Goal: Obtain resource: Download file/media

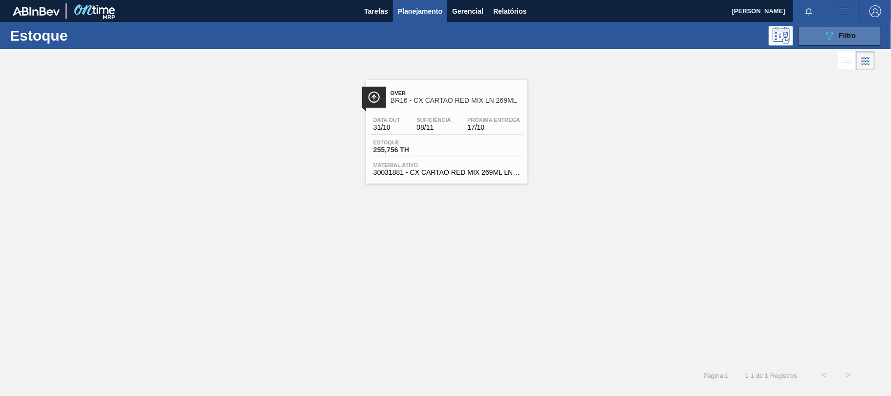
click at [869, 32] on button "089F7B8B-B2A5-4AFE-B5C0-19BA573D28AC Filtro" at bounding box center [839, 36] width 83 height 20
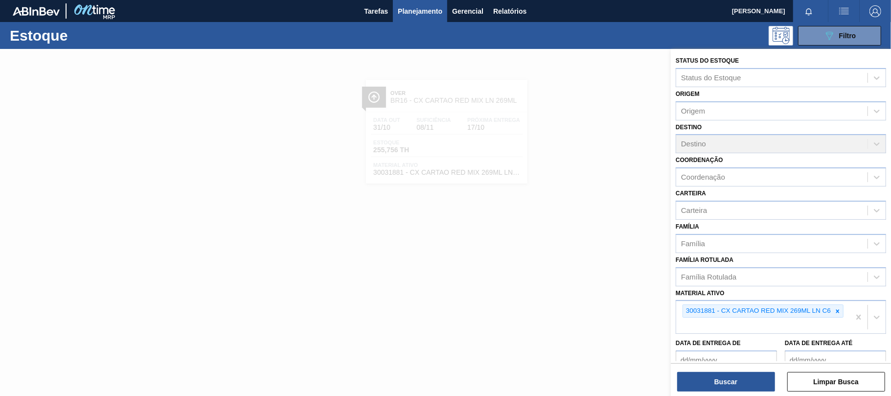
click at [374, 194] on div at bounding box center [445, 247] width 891 height 396
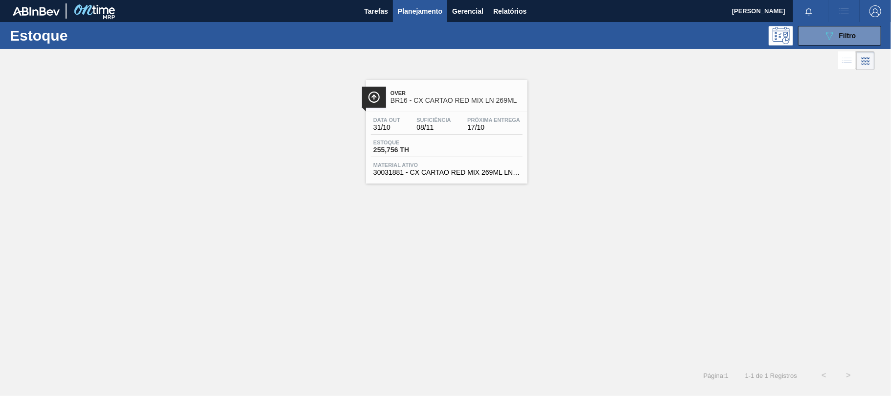
click at [488, 126] on div "Estoque 089F7B8B-B2A5-4AFE-B5C0-19BA573D28AC Filtro Status do Estoque Status do…" at bounding box center [445, 204] width 891 height 365
click at [816, 38] on button "089F7B8B-B2A5-4AFE-B5C0-19BA573D28AC Filtro" at bounding box center [839, 36] width 83 height 20
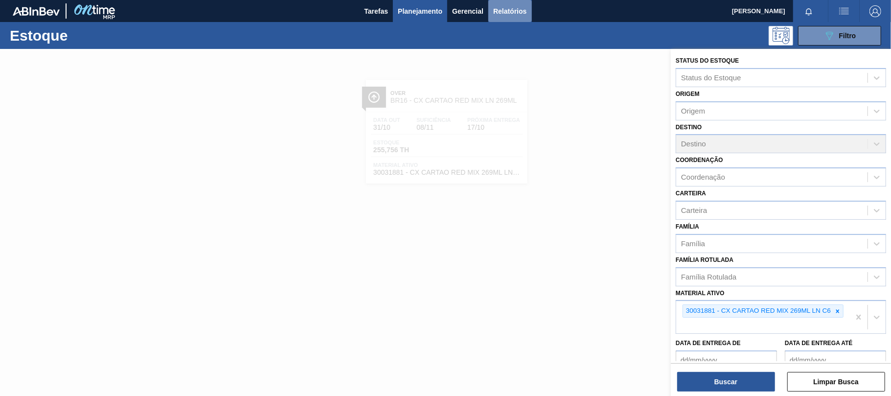
click at [529, 8] on button "Relatórios" at bounding box center [509, 11] width 43 height 22
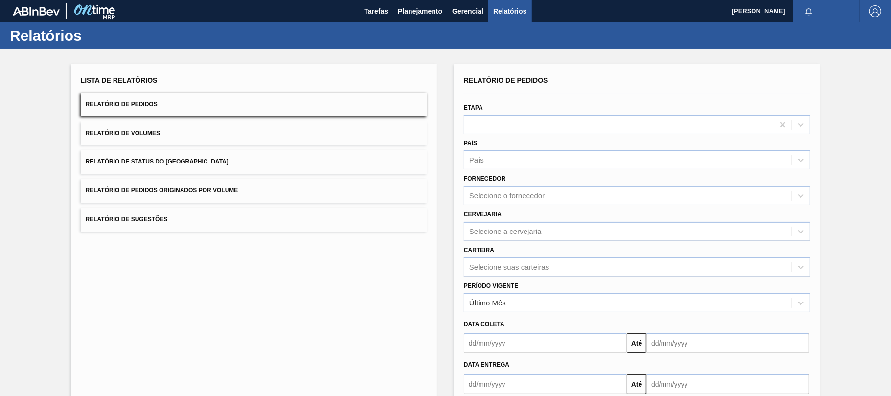
click at [171, 111] on button "Relatório de Pedidos" at bounding box center [254, 104] width 346 height 24
click at [502, 241] on div "Carteira Selecione suas carteiras" at bounding box center [637, 259] width 354 height 36
click at [505, 227] on div "Selecione a cervejaria" at bounding box center [505, 231] width 72 height 8
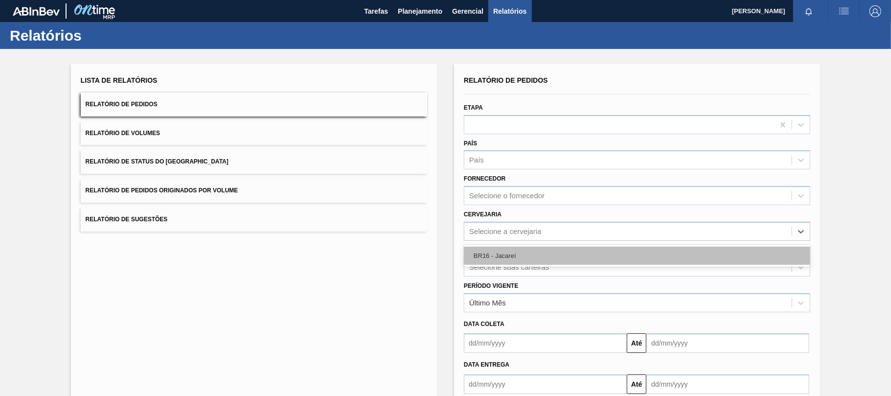
click at [507, 255] on div "BR16 - Jacareí" at bounding box center [637, 256] width 346 height 18
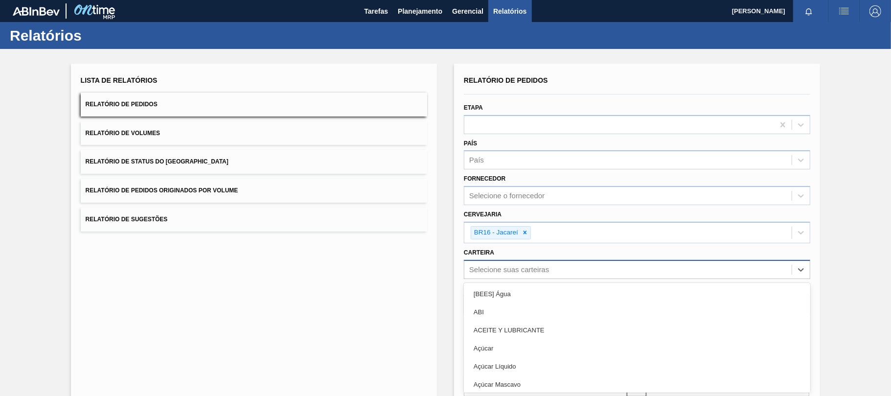
click at [515, 267] on div "option [BEES] Água focused, 1 of 101. 101 results available. Use Up and Down to…" at bounding box center [637, 269] width 346 height 19
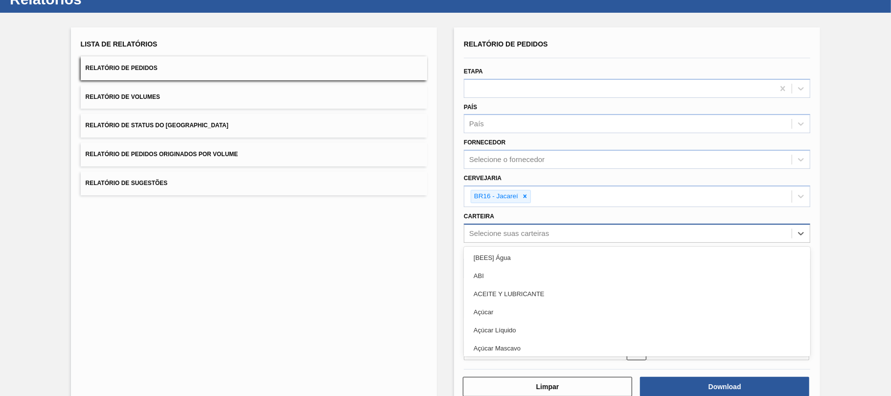
scroll to position [37, 0]
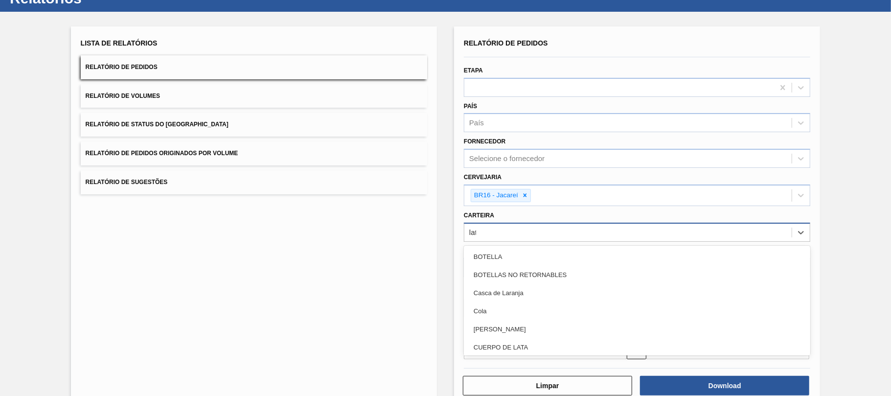
type input "lata"
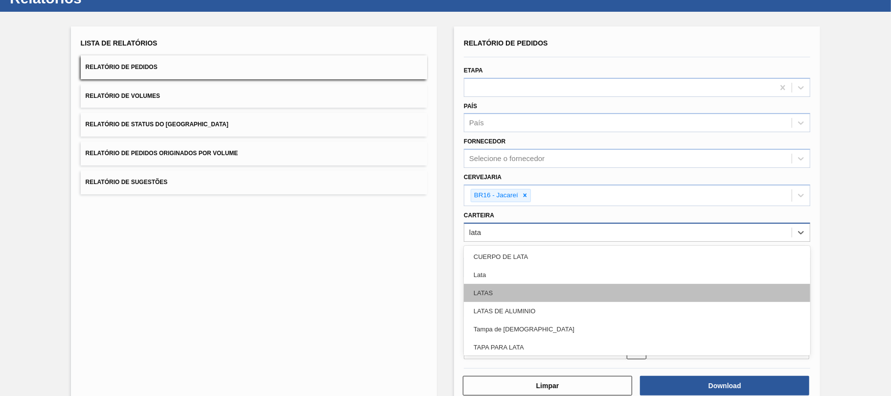
click at [520, 292] on div "LATAS" at bounding box center [637, 293] width 346 height 18
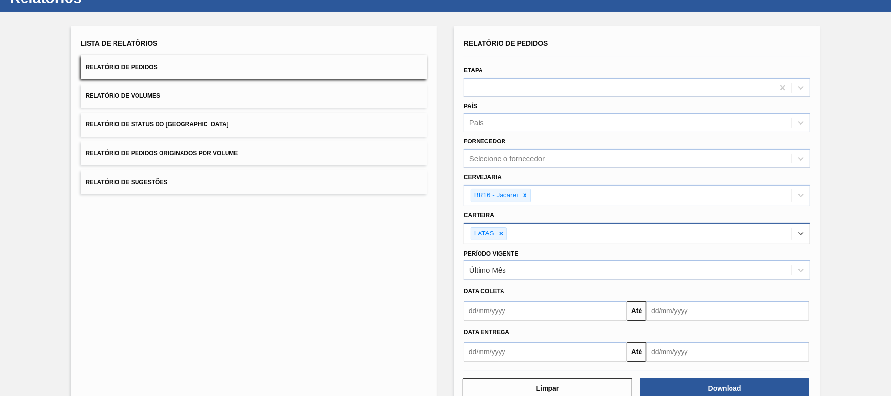
click at [518, 318] on input "text" at bounding box center [545, 311] width 163 height 20
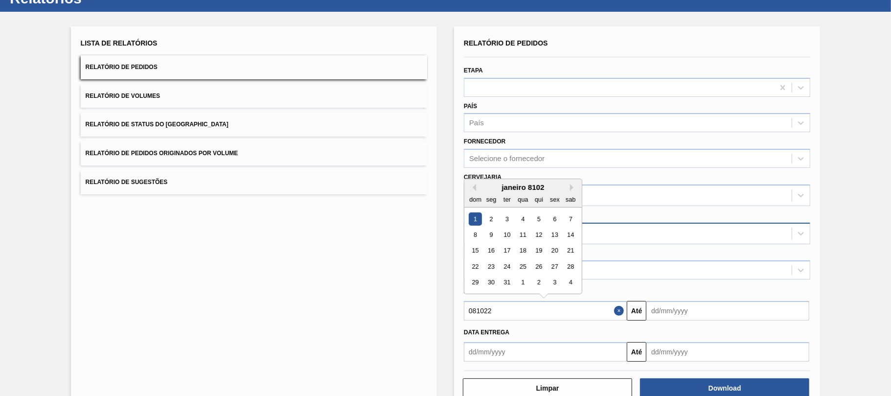
type input "0810225"
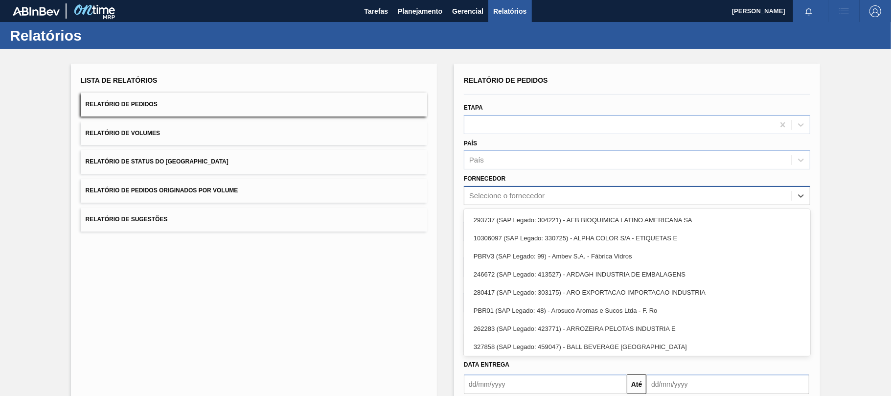
click at [503, 197] on div "Selecione o fornecedor" at bounding box center [506, 196] width 75 height 8
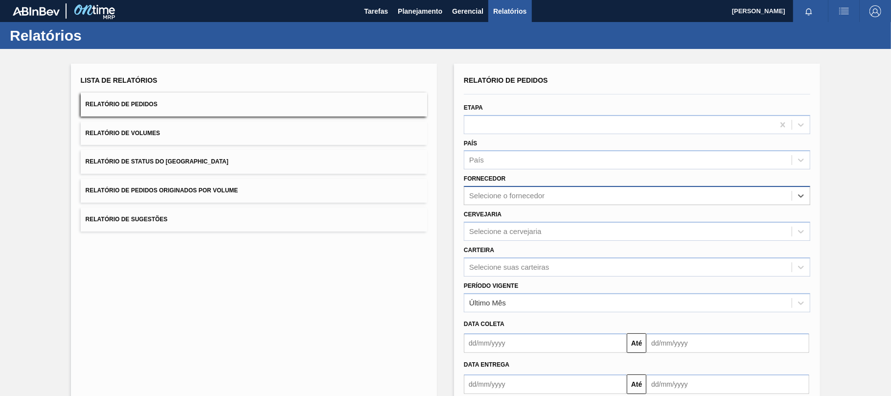
click at [507, 187] on div "Selecione o fornecedor" at bounding box center [637, 195] width 346 height 19
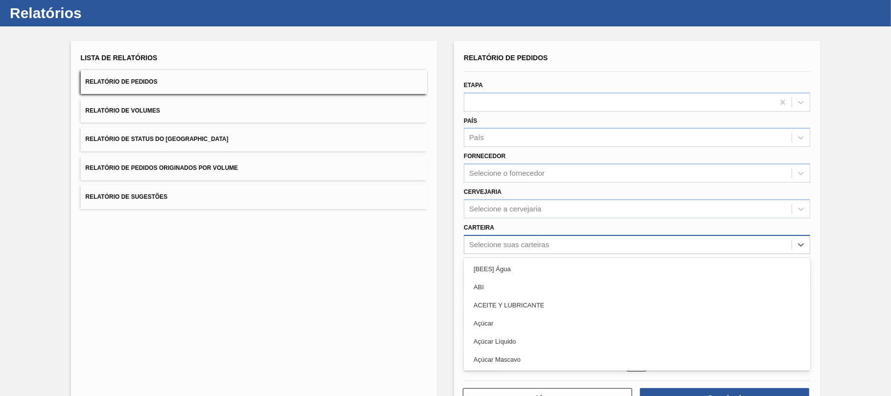
click at [509, 254] on div "option [BEES] Água focused, 1 of 101. 101 results available. Use Up and Down to…" at bounding box center [637, 244] width 346 height 19
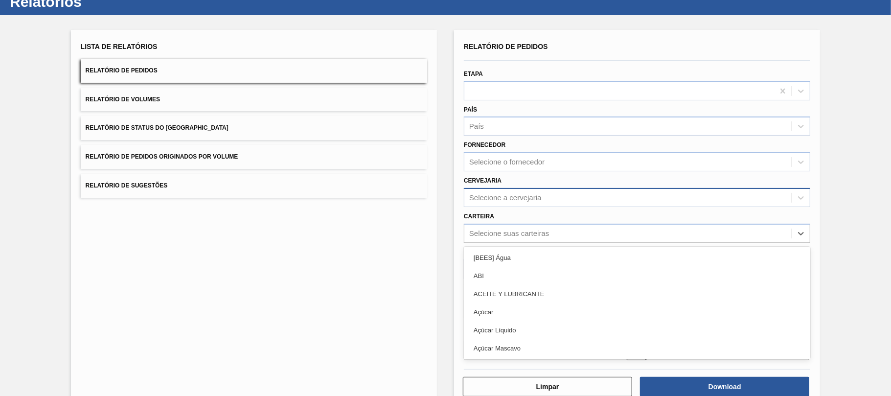
scroll to position [34, 0]
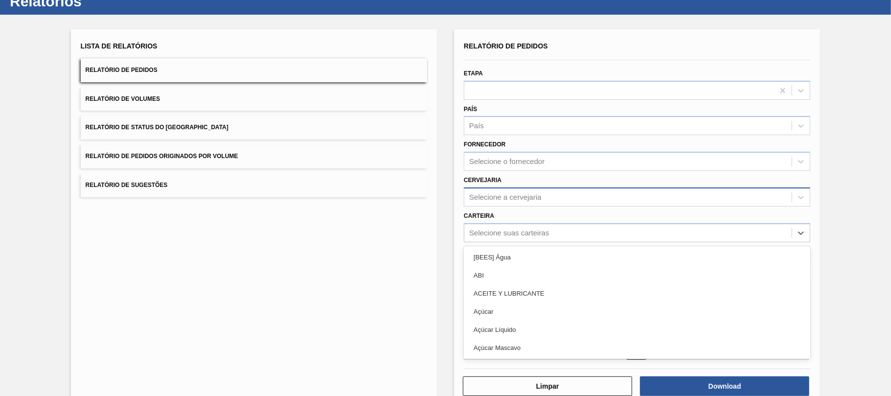
click at [500, 186] on div "Cervejaria Selecione a cervejaria" at bounding box center [637, 189] width 346 height 33
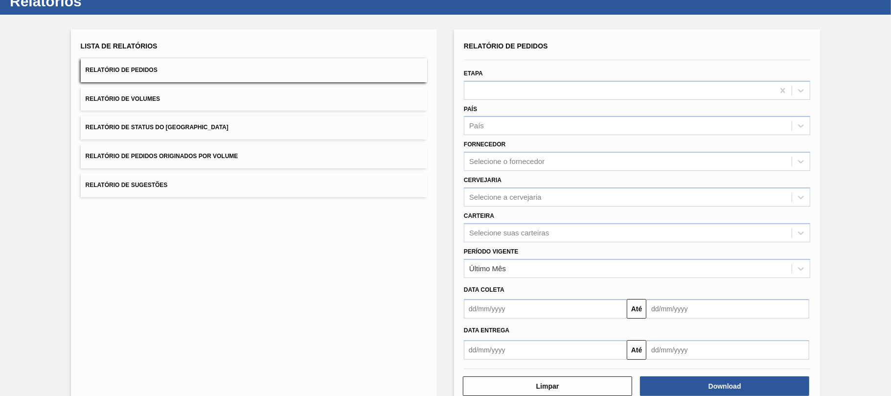
click at [514, 209] on div "Carteira Selecione suas carteiras" at bounding box center [637, 225] width 346 height 33
click at [515, 204] on div "Selecione a cervejaria" at bounding box center [637, 196] width 346 height 19
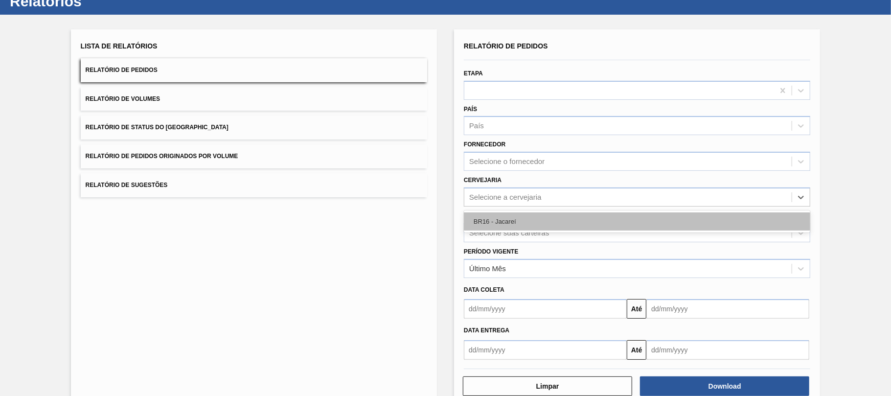
click at [505, 218] on div "BR16 - Jacareí" at bounding box center [637, 221] width 346 height 18
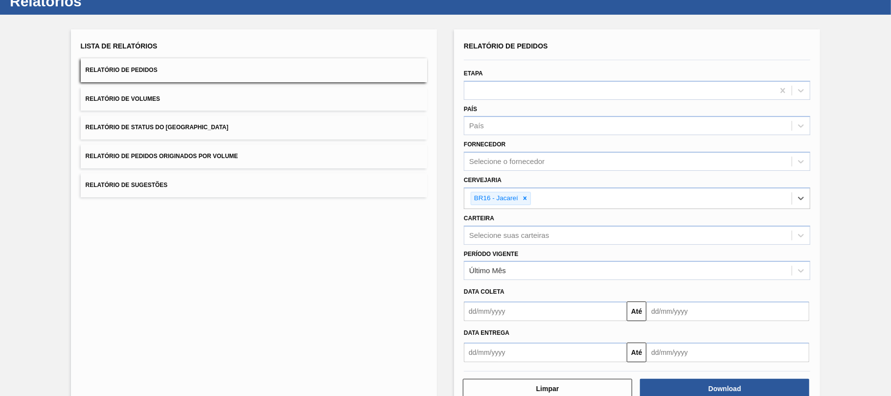
scroll to position [59, 0]
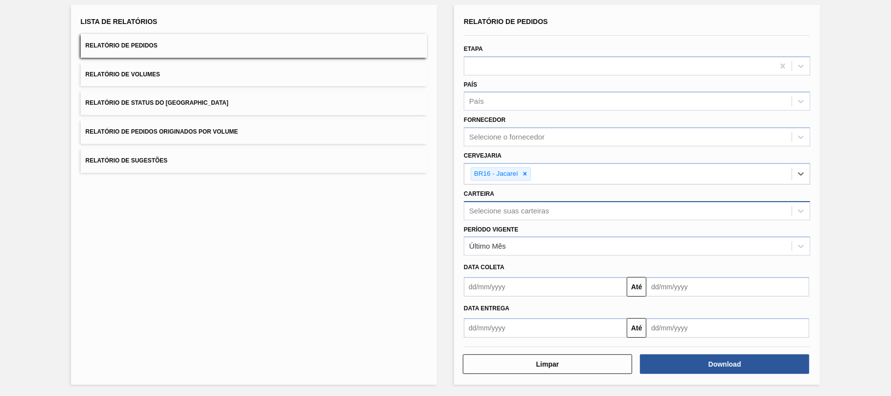
click at [500, 212] on div "Selecione suas carteiras" at bounding box center [509, 210] width 80 height 8
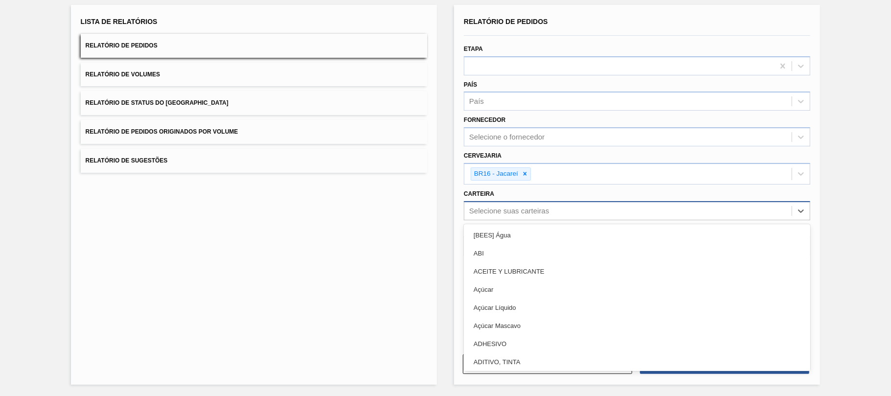
click at [499, 208] on div "Selecione suas carteiras" at bounding box center [509, 210] width 80 height 8
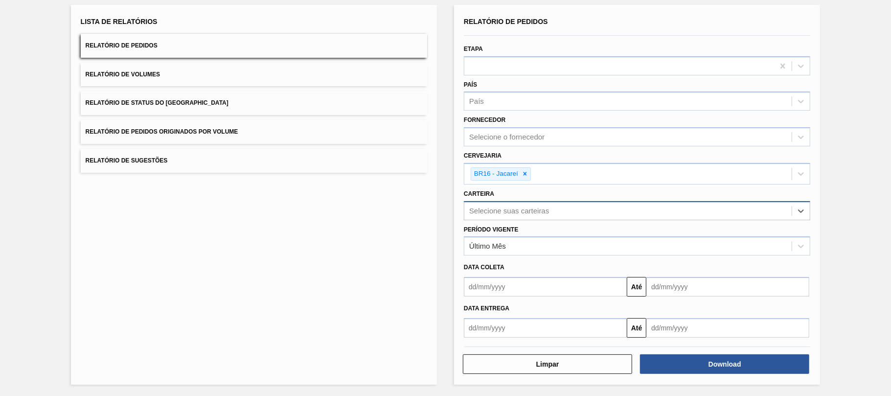
click at [502, 216] on div "Selecione suas carteiras" at bounding box center [627, 210] width 327 height 14
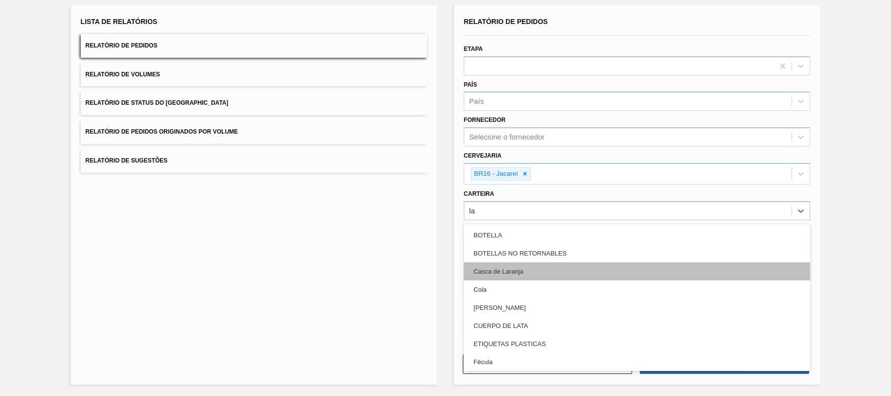
type input "l"
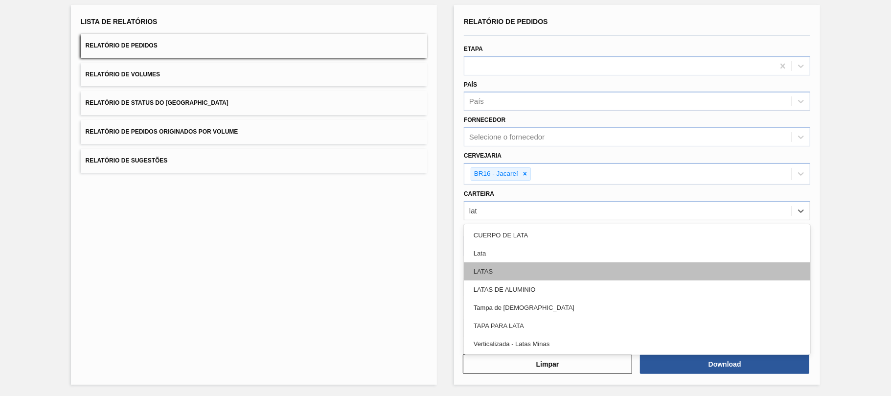
type input "lata"
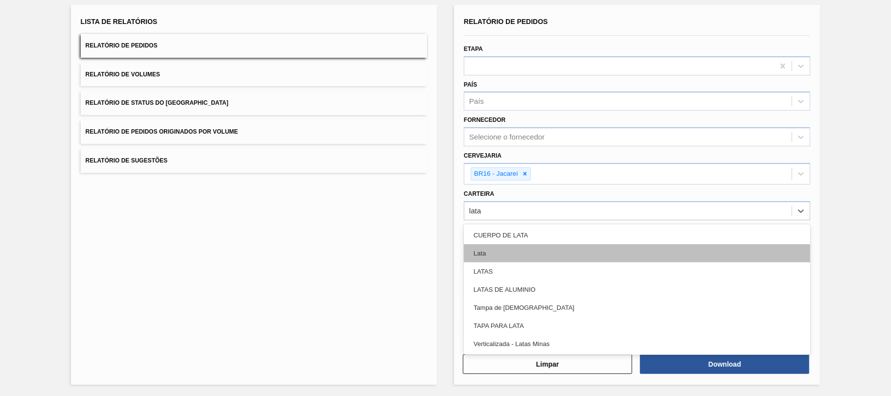
click at [514, 253] on div "Lata" at bounding box center [637, 253] width 346 height 18
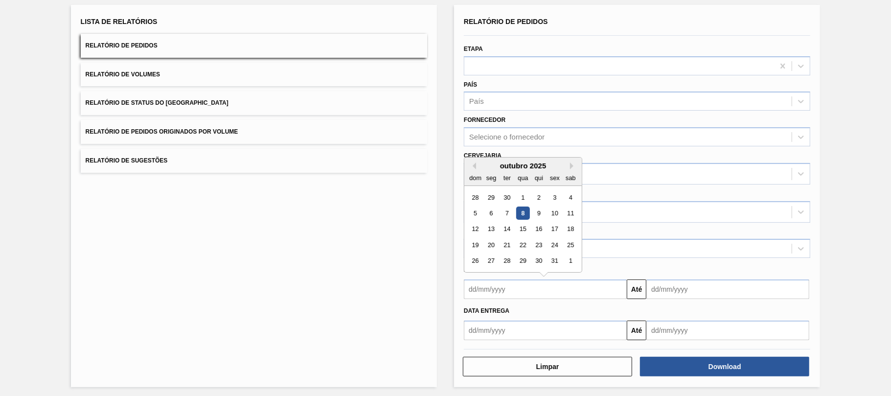
click at [491, 290] on input "text" at bounding box center [545, 289] width 163 height 20
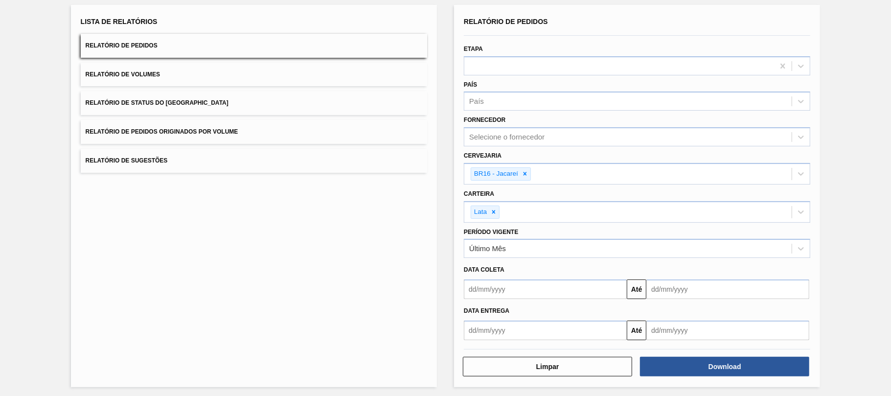
click at [395, 279] on div "Lista de Relatórios Relatório de Pedidos Relatório de Volumes Relatório de Stat…" at bounding box center [254, 196] width 366 height 382
click at [488, 250] on div "Último Mês" at bounding box center [487, 249] width 37 height 8
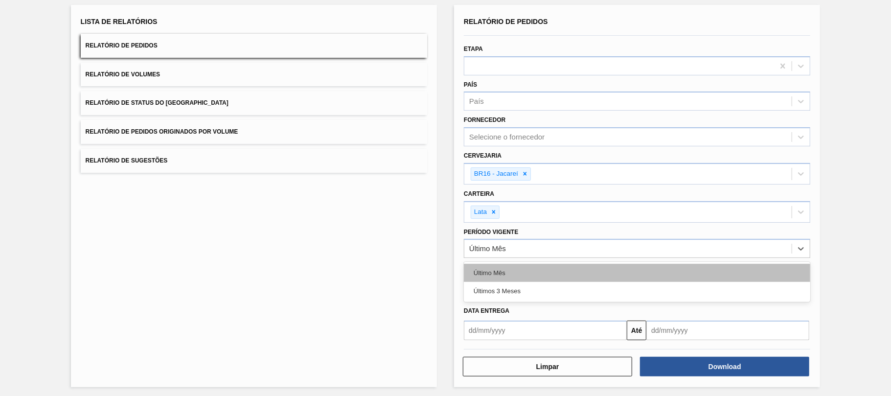
click at [496, 267] on div "Último Mês" at bounding box center [637, 273] width 346 height 18
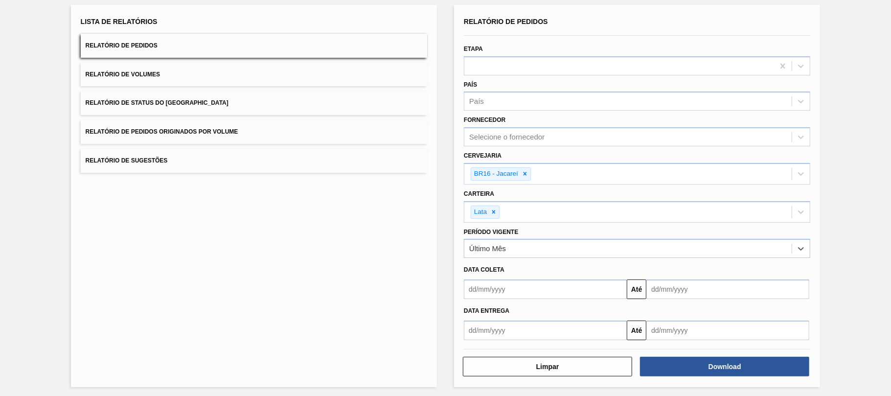
click at [496, 293] on input "text" at bounding box center [545, 289] width 163 height 20
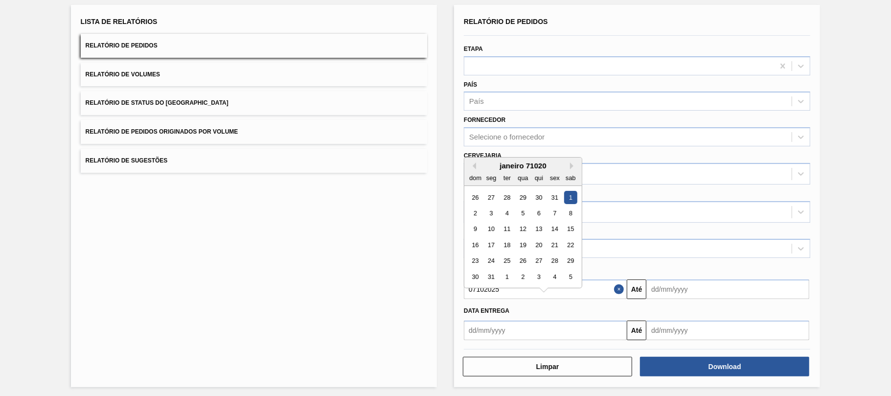
type input "07102025"
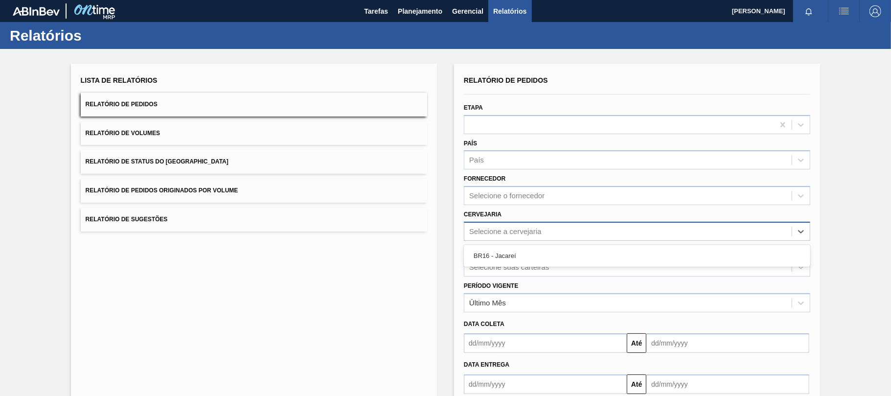
click at [520, 225] on div "Selecione a cervejaria" at bounding box center [627, 231] width 327 height 14
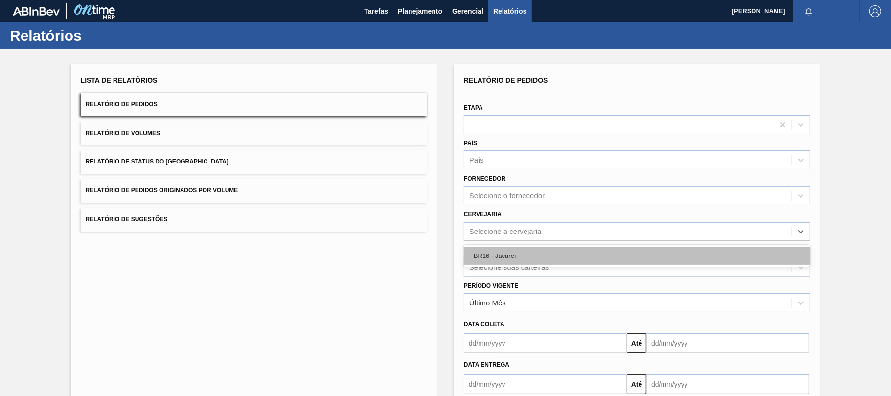
click at [509, 260] on div "BR16 - Jacareí" at bounding box center [637, 256] width 346 height 18
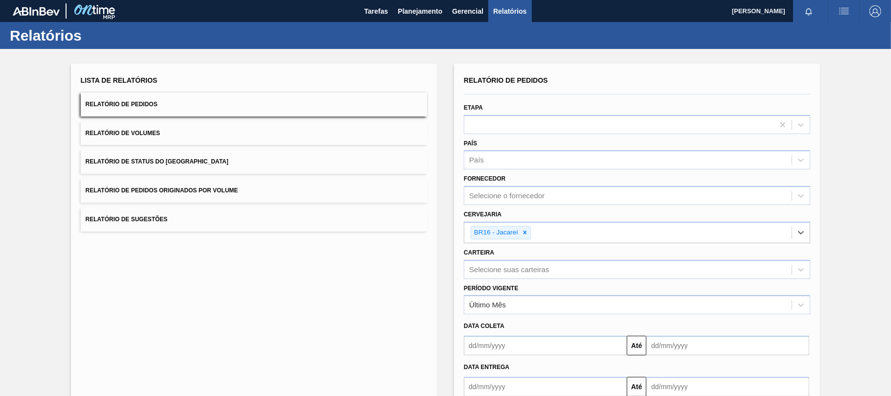
scroll to position [59, 0]
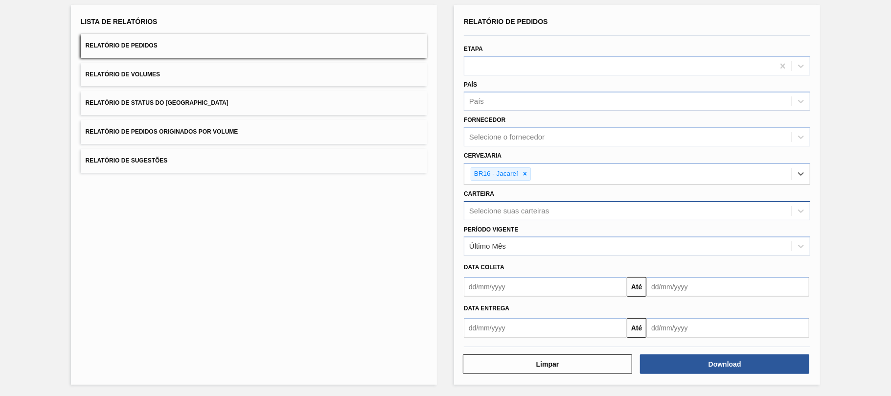
click at [513, 203] on div "Carteira Selecione suas carteiras" at bounding box center [637, 203] width 346 height 33
click at [517, 218] on div "Selecione suas carteiras" at bounding box center [637, 210] width 346 height 19
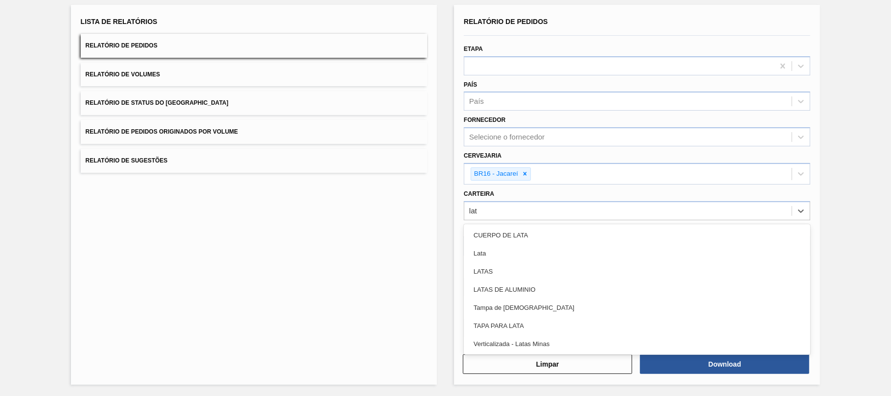
type input "lata"
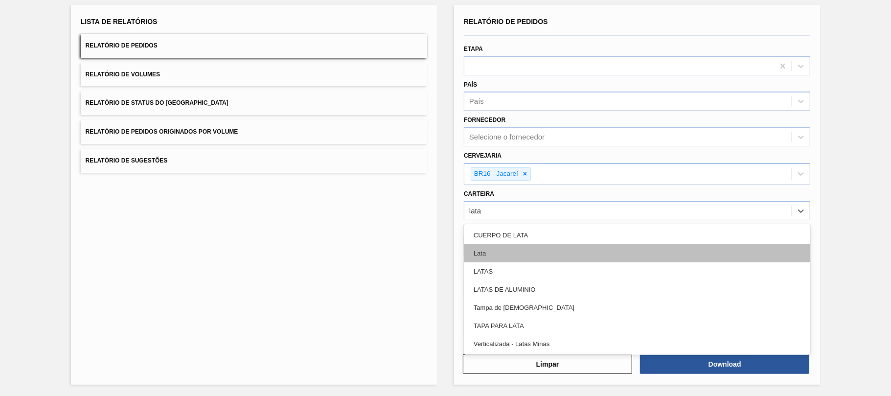
click at [527, 255] on div "Lata" at bounding box center [637, 253] width 346 height 18
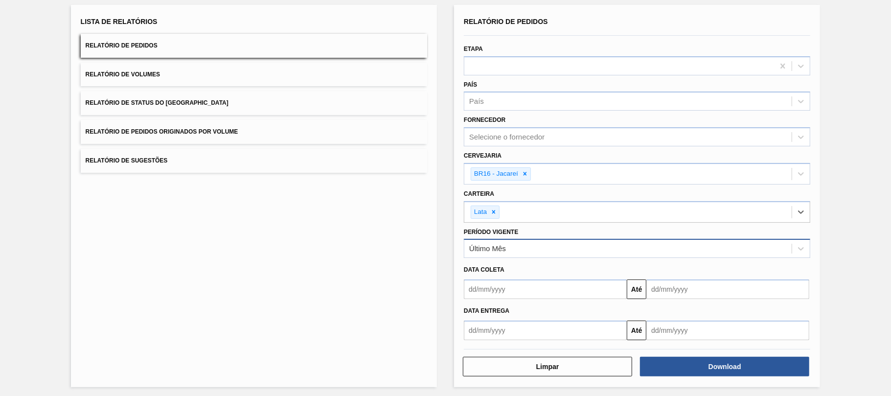
scroll to position [61, 0]
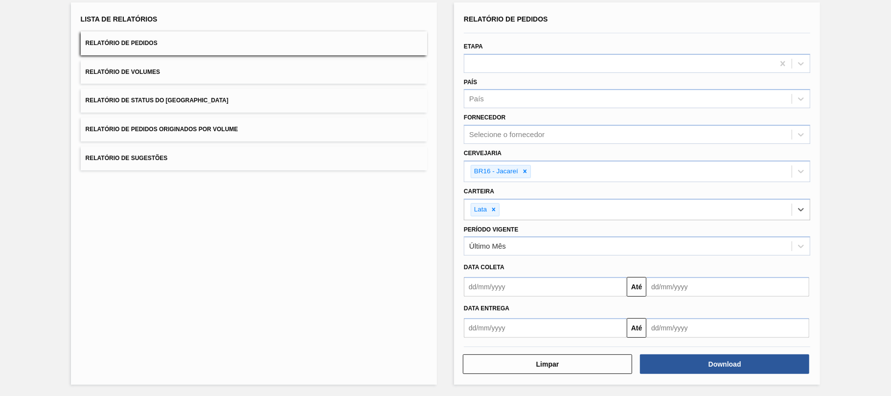
click at [653, 290] on input "text" at bounding box center [727, 287] width 163 height 20
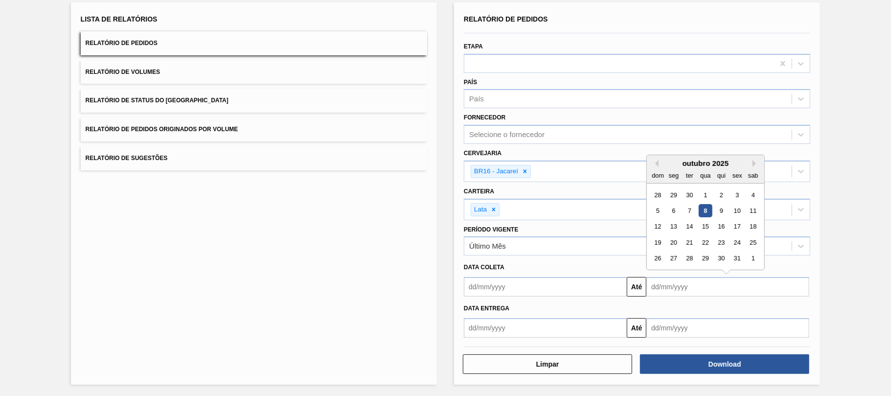
click at [664, 292] on input "text" at bounding box center [727, 287] width 163 height 20
click at [693, 288] on input "30102025" at bounding box center [727, 287] width 163 height 20
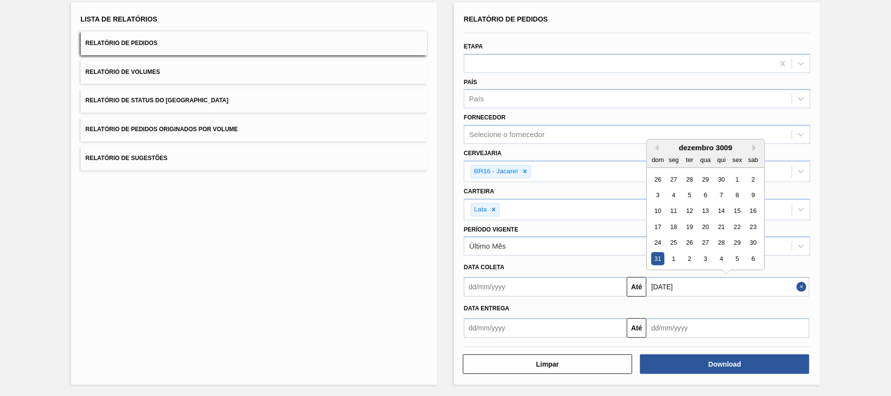
drag, startPoint x: 695, startPoint y: 286, endPoint x: 625, endPoint y: 284, distance: 70.0
click at [625, 284] on div "Até [DATE] Previous Month Next Month dezembro 3009 dom seg ter qua qui sex sab …" at bounding box center [637, 285] width 354 height 22
type input "[DATE]"
click at [559, 283] on input "text" at bounding box center [545, 287] width 163 height 20
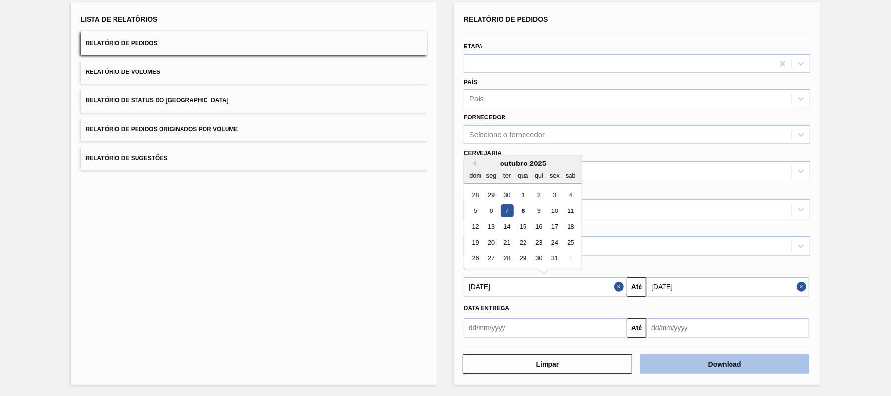
type input "[DATE]"
click at [752, 364] on button "Download" at bounding box center [724, 364] width 169 height 20
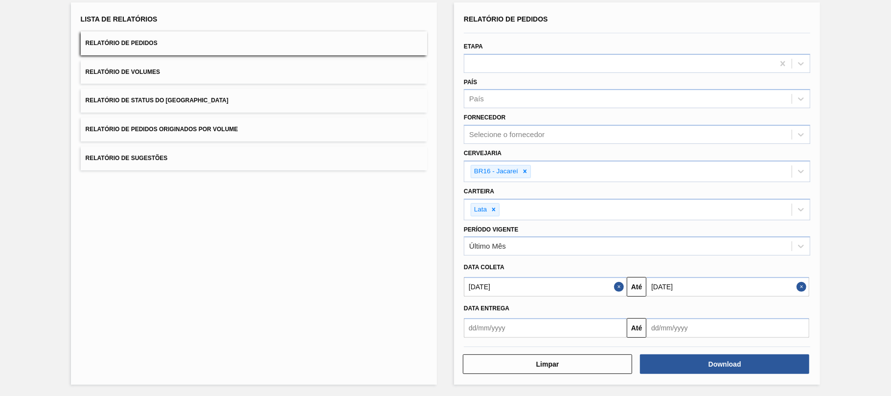
click at [208, 73] on button "Relatório de Volumes" at bounding box center [254, 72] width 346 height 24
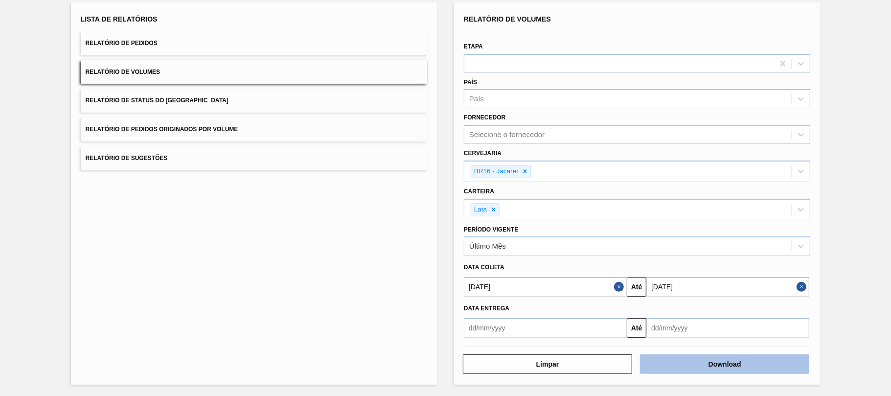
click at [718, 364] on button "Download" at bounding box center [724, 364] width 169 height 20
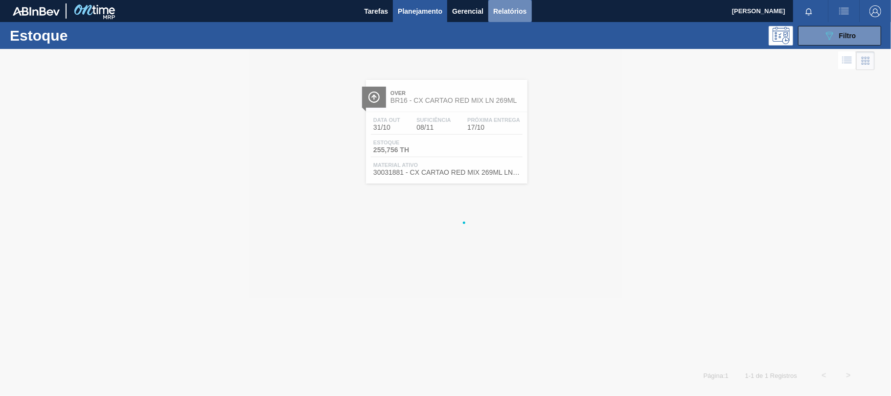
click at [521, 8] on span "Relatórios" at bounding box center [509, 11] width 33 height 12
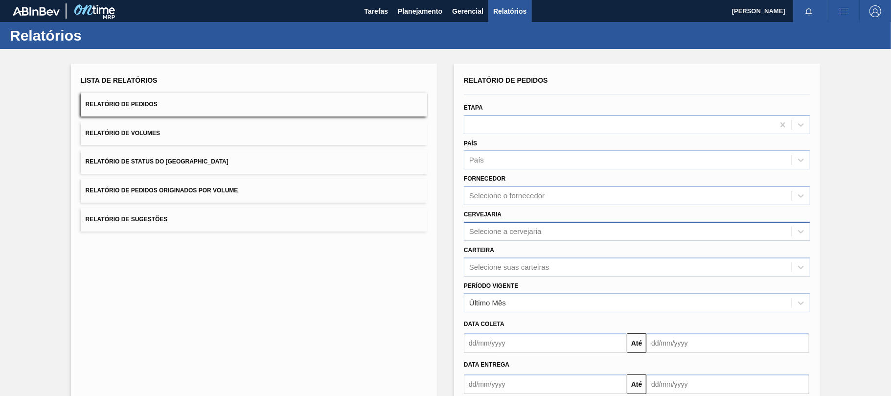
click at [510, 235] on div "Selecione a cervejaria" at bounding box center [627, 231] width 327 height 14
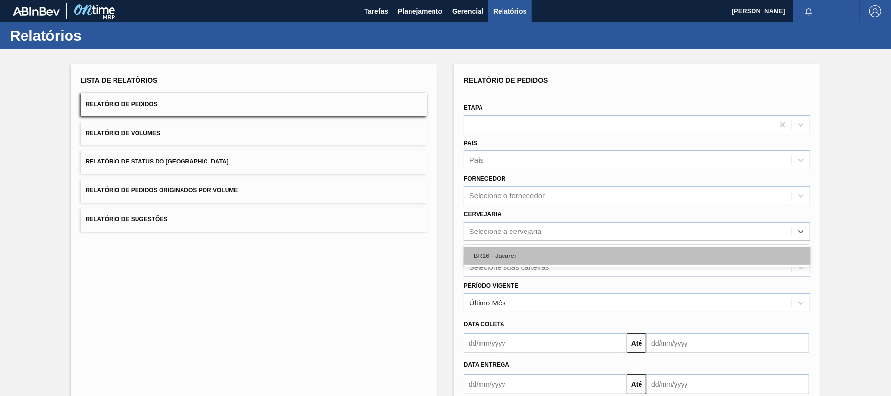
click at [502, 258] on div "BR16 - Jacareí" at bounding box center [637, 256] width 346 height 18
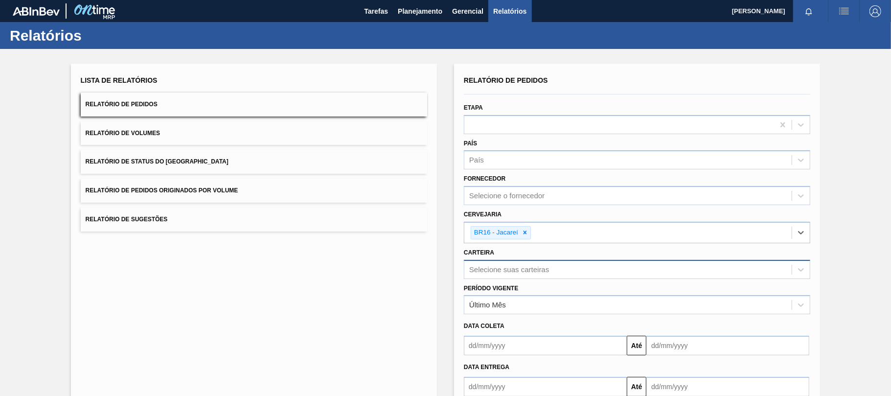
click at [502, 271] on div "Selecione suas carteiras" at bounding box center [637, 269] width 346 height 19
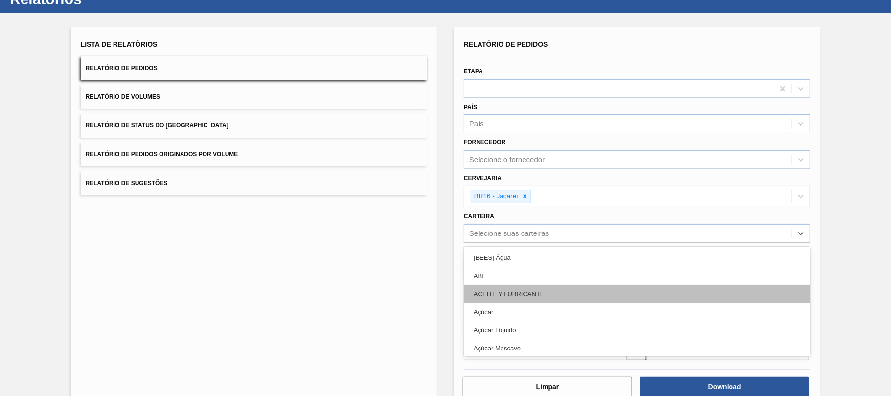
scroll to position [37, 0]
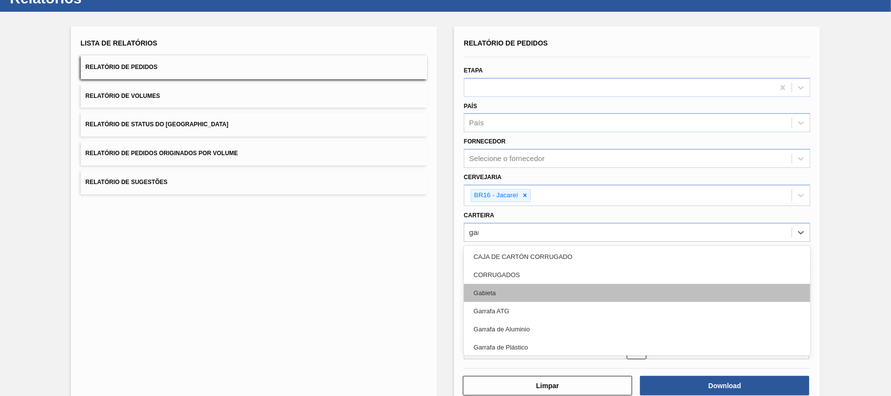
type input "garr"
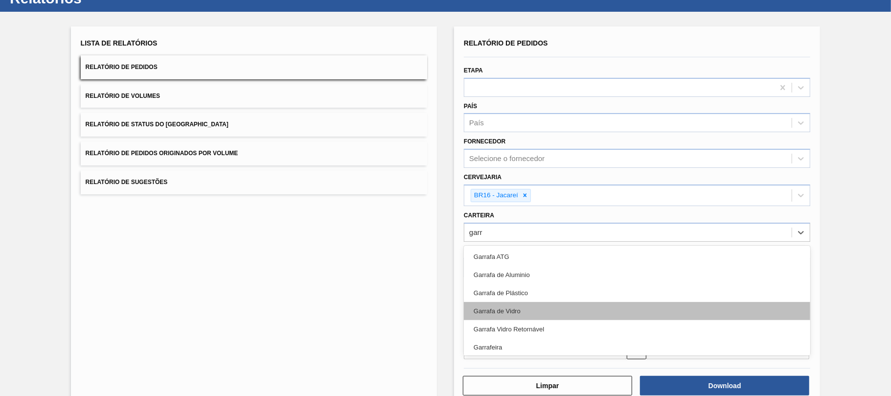
click at [575, 308] on div "Garrafa de Vidro" at bounding box center [637, 311] width 346 height 18
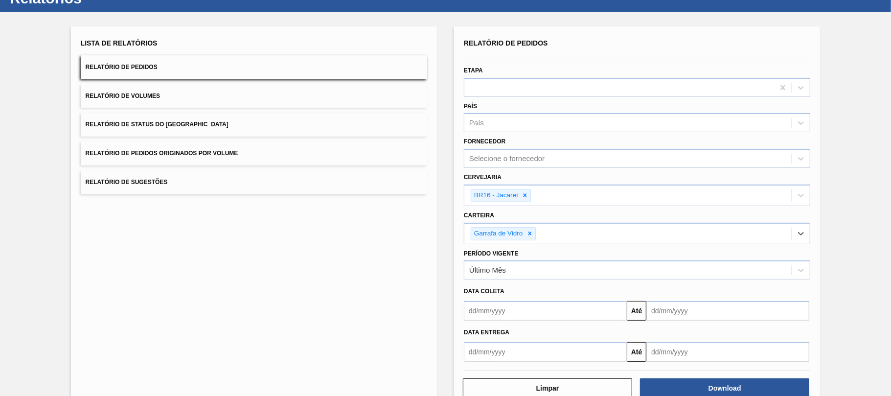
scroll to position [61, 0]
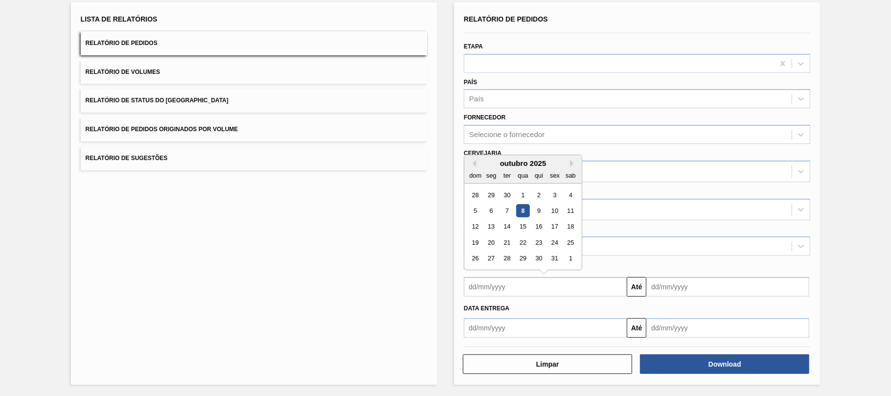
click at [515, 289] on input "text" at bounding box center [545, 287] width 163 height 20
click at [567, 288] on input "08102025" at bounding box center [545, 287] width 163 height 20
type input "0810/2025"
